Goal: Information Seeking & Learning: Learn about a topic

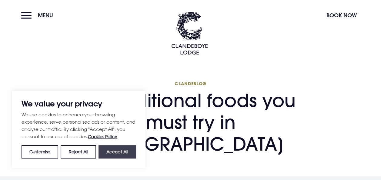
click at [120, 153] on button "Accept All" at bounding box center [117, 151] width 38 height 13
checkbox input "true"
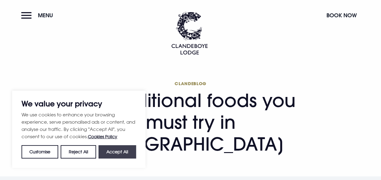
checkbox input "true"
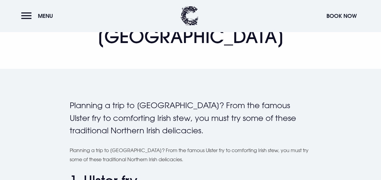
scroll to position [105, 0]
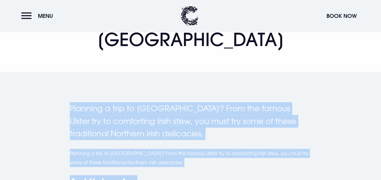
drag, startPoint x: 69, startPoint y: 85, endPoint x: 144, endPoint y: 160, distance: 105.6
copy div "Planning a trip to [GEOGRAPHIC_DATA]? From the famous Ulster fry to comforting …"
click at [158, 149] on p "Planning a trip to [GEOGRAPHIC_DATA]? From the famous Ulster fry to comforting …" at bounding box center [191, 158] width 242 height 18
copy div "Planning a trip to [GEOGRAPHIC_DATA]? From the famous Ulster fry to comforting …"
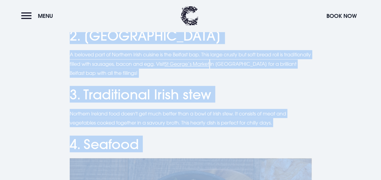
scroll to position [515, 0]
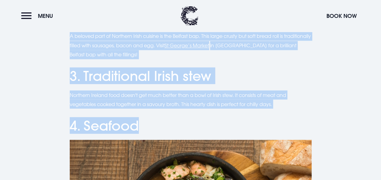
drag, startPoint x: 70, startPoint y: 75, endPoint x: 138, endPoint y: 98, distance: 71.6
copy div "The Ulster fry is a traditional Northern Irish breakfast dish that has become a…"
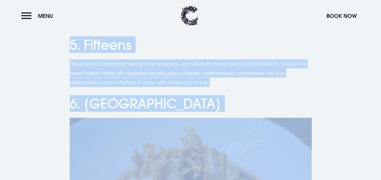
scroll to position [841, 0]
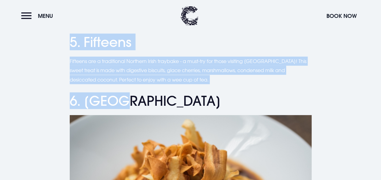
drag, startPoint x: 68, startPoint y: 82, endPoint x: 137, endPoint y: 75, distance: 68.6
copy div "[GEOGRAPHIC_DATA] offers plenty of delicious, fresh seafood. A popular seafood …"
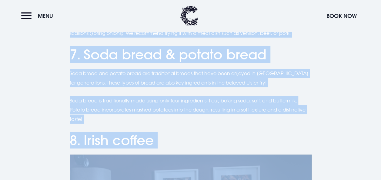
scroll to position [1134, 0]
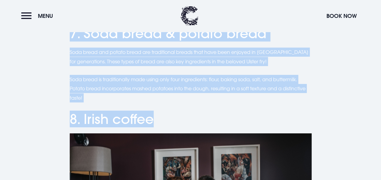
drag, startPoint x: 70, startPoint y: 68, endPoint x: 159, endPoint y: 92, distance: 92.5
click at [159, 92] on div "Planning a trip to [GEOGRAPHIC_DATA]? From the famous Ulster fry to comforting …" at bounding box center [191, 25] width 242 height 1904
copy div "Champ is a delicious potato specialty made with mashed potatoes, milk, butter, …"
click at [355, 80] on div "Planning a trip to [GEOGRAPHIC_DATA]? From the famous Ulster fry to comforting …" at bounding box center [191, 25] width 374 height 1904
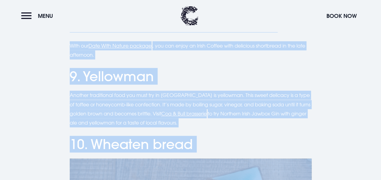
scroll to position [1443, 0]
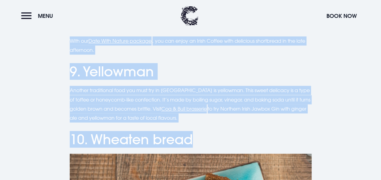
drag, startPoint x: 70, startPoint y: 50, endPoint x: 215, endPoint y: 124, distance: 163.2
copy div "If you're visiting [GEOGRAPHIC_DATA], you must treat yourself to an Irish Coffe…"
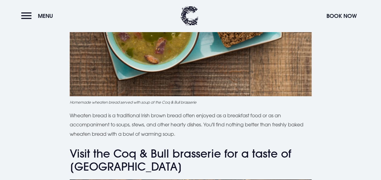
scroll to position [1668, 0]
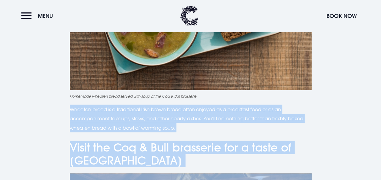
drag, startPoint x: 71, startPoint y: 87, endPoint x: 165, endPoint y: 146, distance: 110.7
drag, startPoint x: 165, startPoint y: 146, endPoint x: 140, endPoint y: 140, distance: 25.9
copy div "Wheaten bread is a traditional Irish brown bread often enjoyed as a breakfast f…"
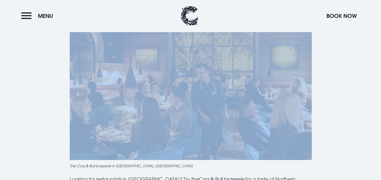
scroll to position [1884, 0]
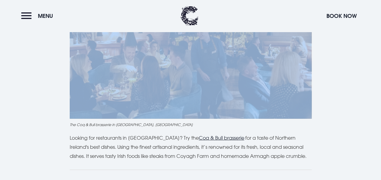
drag, startPoint x: 69, startPoint y: 115, endPoint x: 297, endPoint y: 138, distance: 228.7
click at [297, 138] on p "Looking for restaurants in [GEOGRAPHIC_DATA]? Try the Coq & Bull brasserie for …" at bounding box center [191, 147] width 242 height 28
drag, startPoint x: 297, startPoint y: 138, endPoint x: 281, endPoint y: 138, distance: 15.8
copy p "Looking for restaurants in [GEOGRAPHIC_DATA]? Try the Coq & Bull brasserie for …"
